Goal: Information Seeking & Learning: Learn about a topic

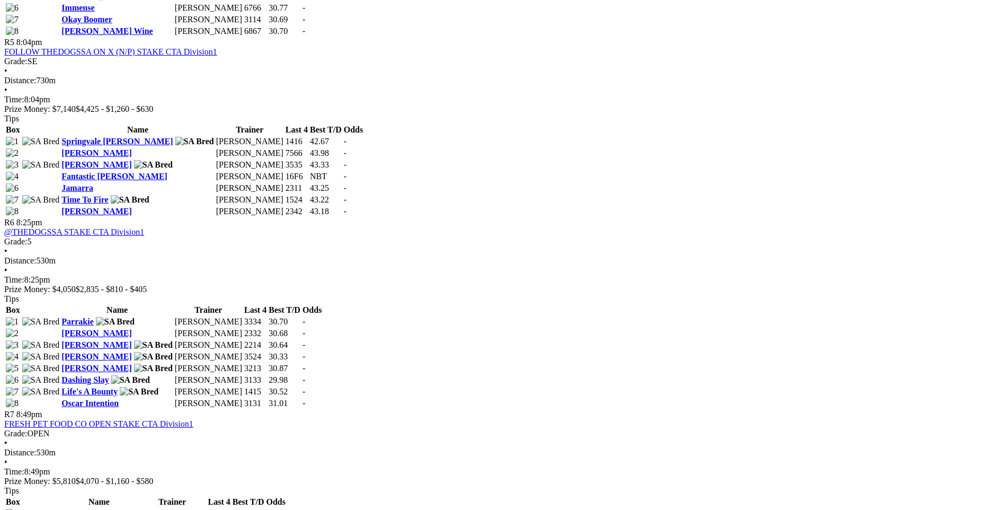
scroll to position [1272, 0]
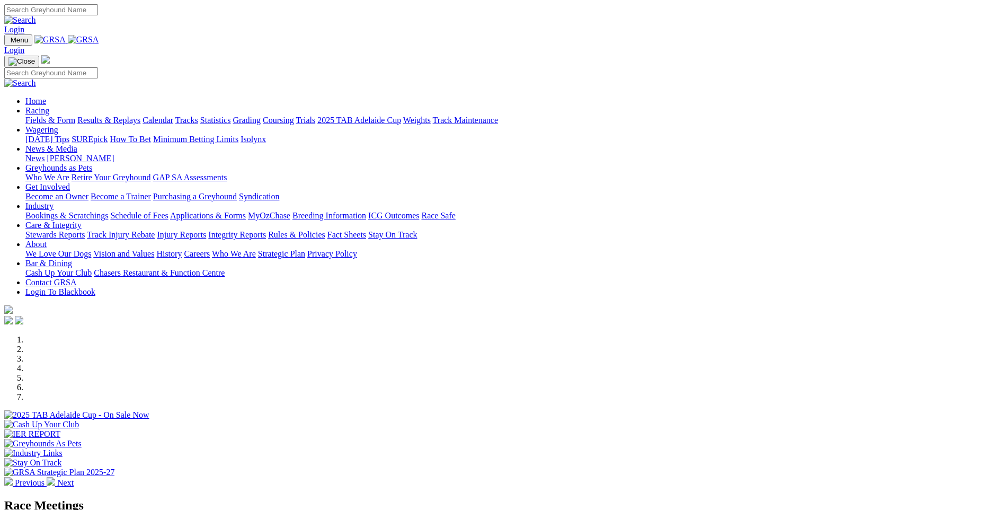
click at [99, 37] on img at bounding box center [83, 40] width 31 height 10
click at [140, 116] on link "Results & Replays" at bounding box center [108, 120] width 63 height 9
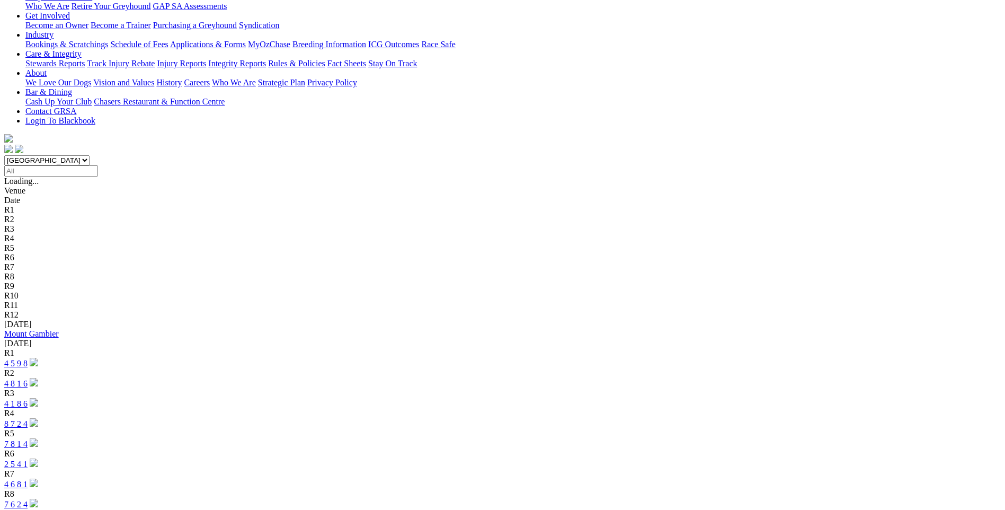
scroll to position [212, 0]
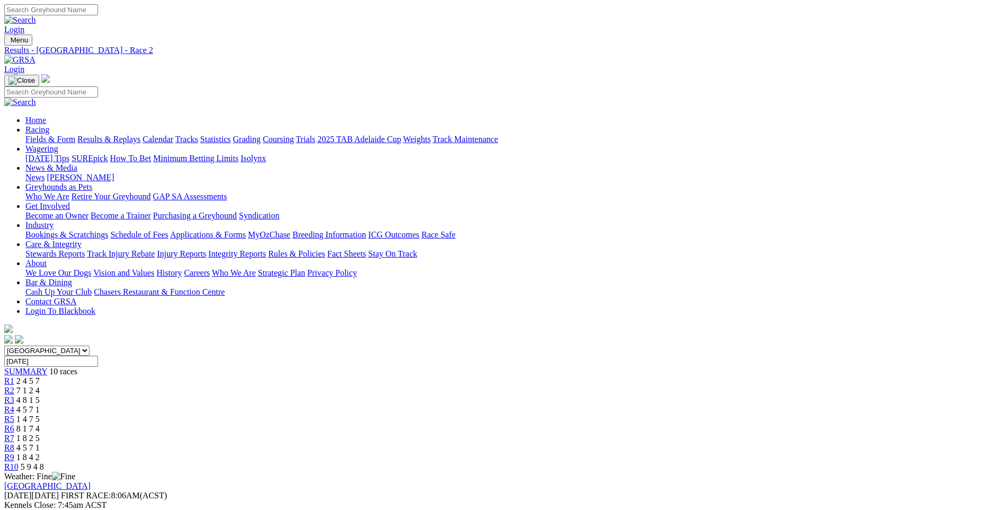
click at [14, 395] on span "R3" at bounding box center [9, 399] width 10 height 9
click at [14, 376] on link "R1" at bounding box center [9, 380] width 10 height 9
click at [98, 356] on input "[DATE]" at bounding box center [51, 361] width 94 height 11
type input "Thursday, 14 Aug 2025"
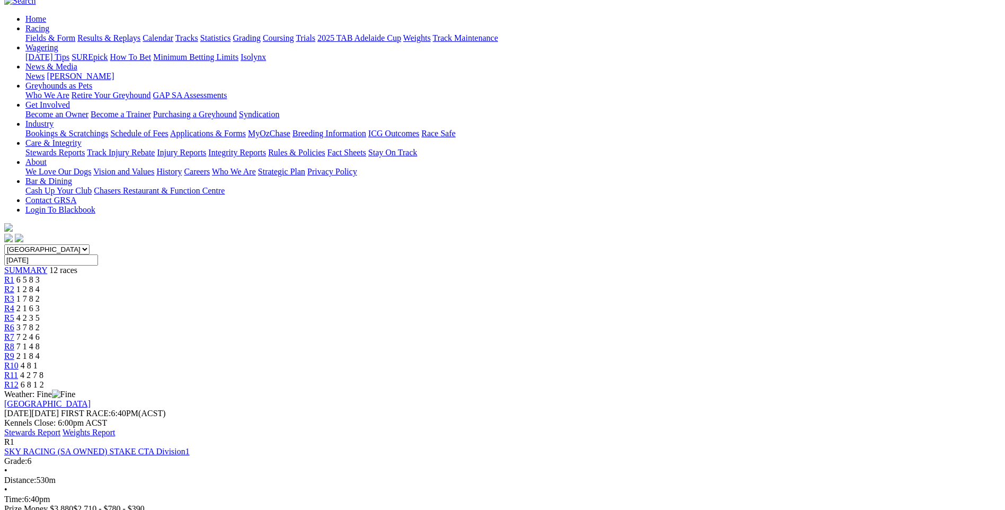
scroll to position [159, 0]
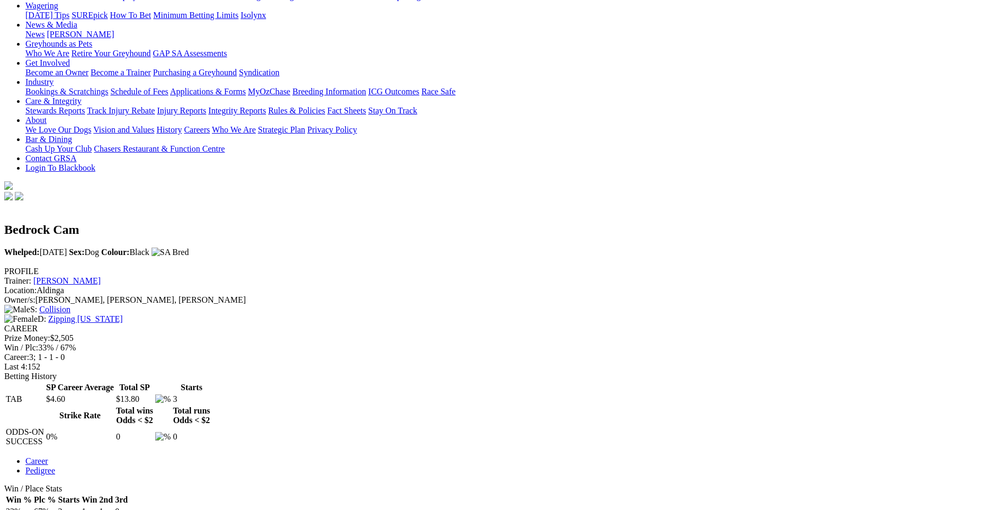
scroll to position [159, 0]
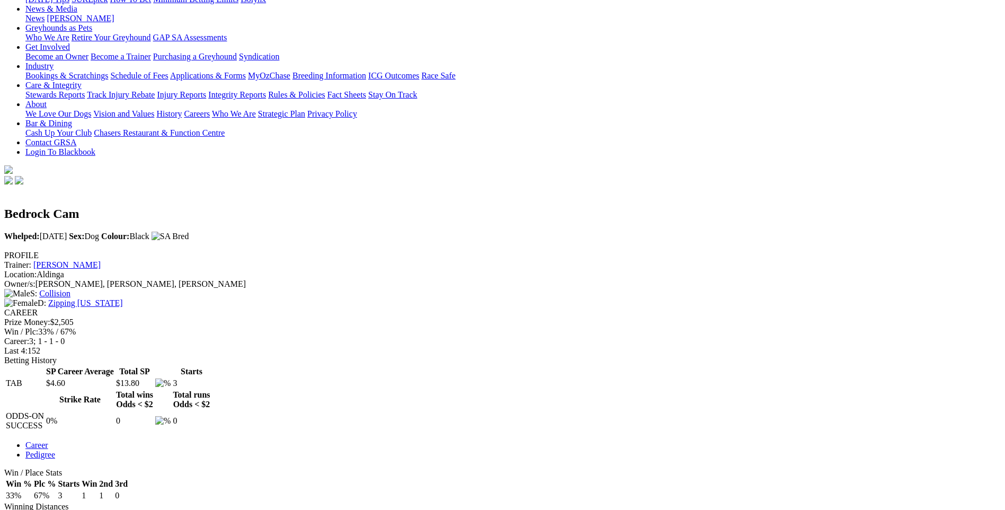
scroll to position [0, 0]
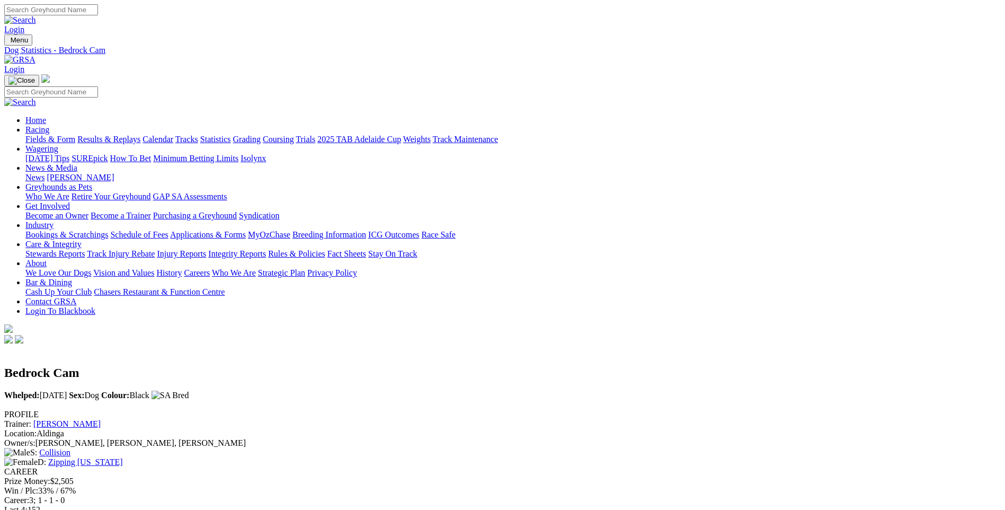
click at [173, 135] on link "Calendar" at bounding box center [158, 139] width 31 height 9
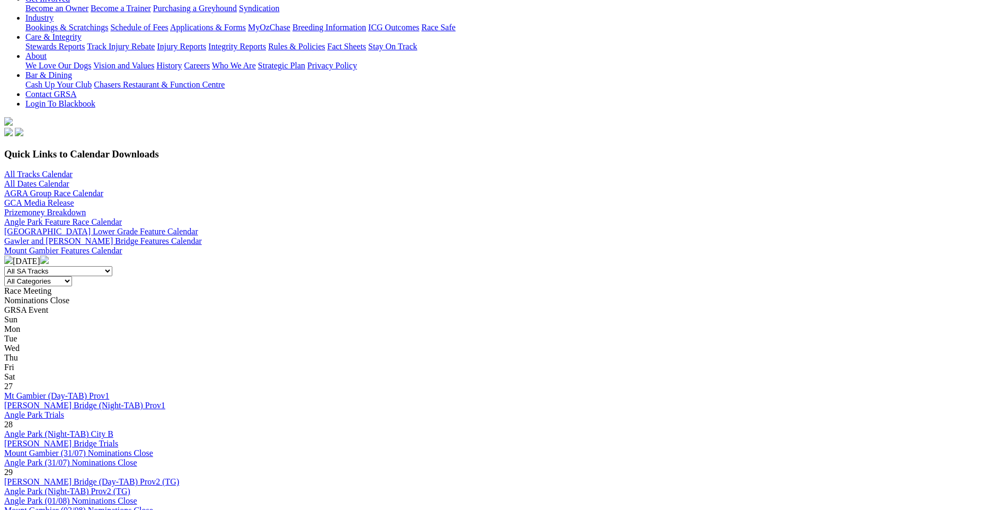
scroll to position [212, 0]
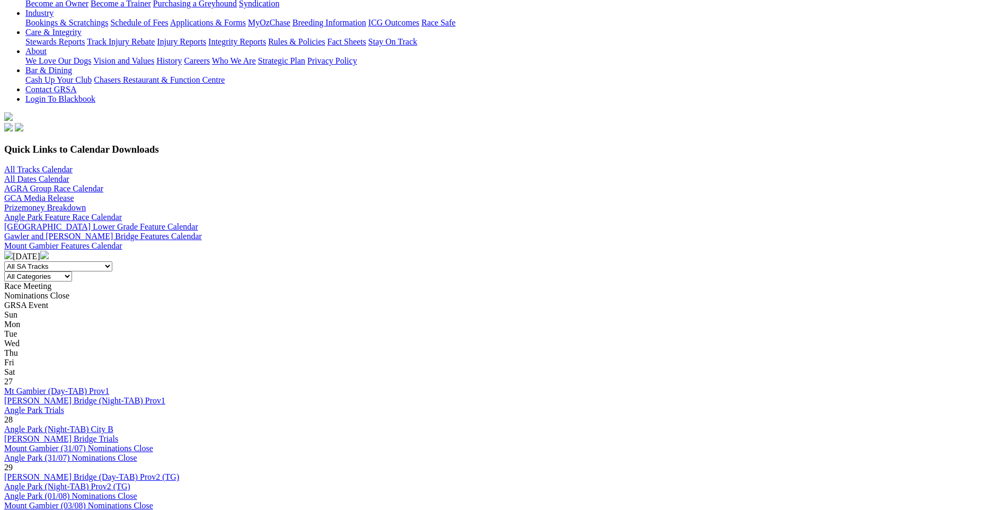
click at [49, 251] on img at bounding box center [44, 255] width 8 height 8
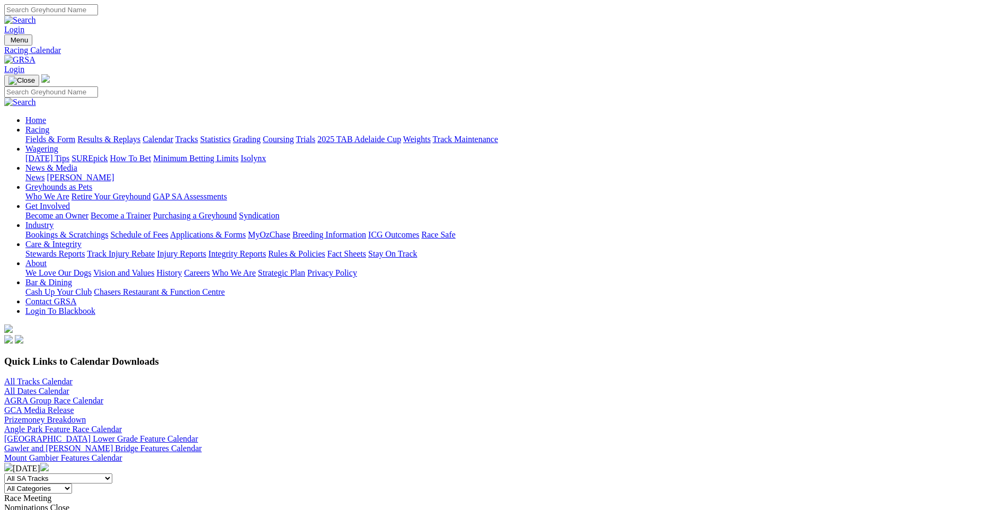
click at [401, 135] on link "2025 TAB Adelaide Cup" at bounding box center [359, 139] width 84 height 9
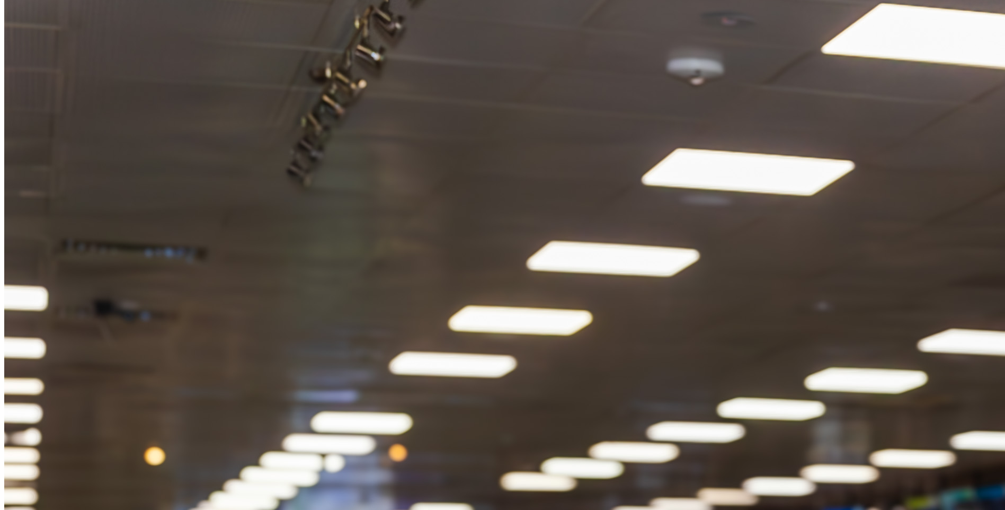
scroll to position [1216, 0]
